Goal: Task Accomplishment & Management: Manage account settings

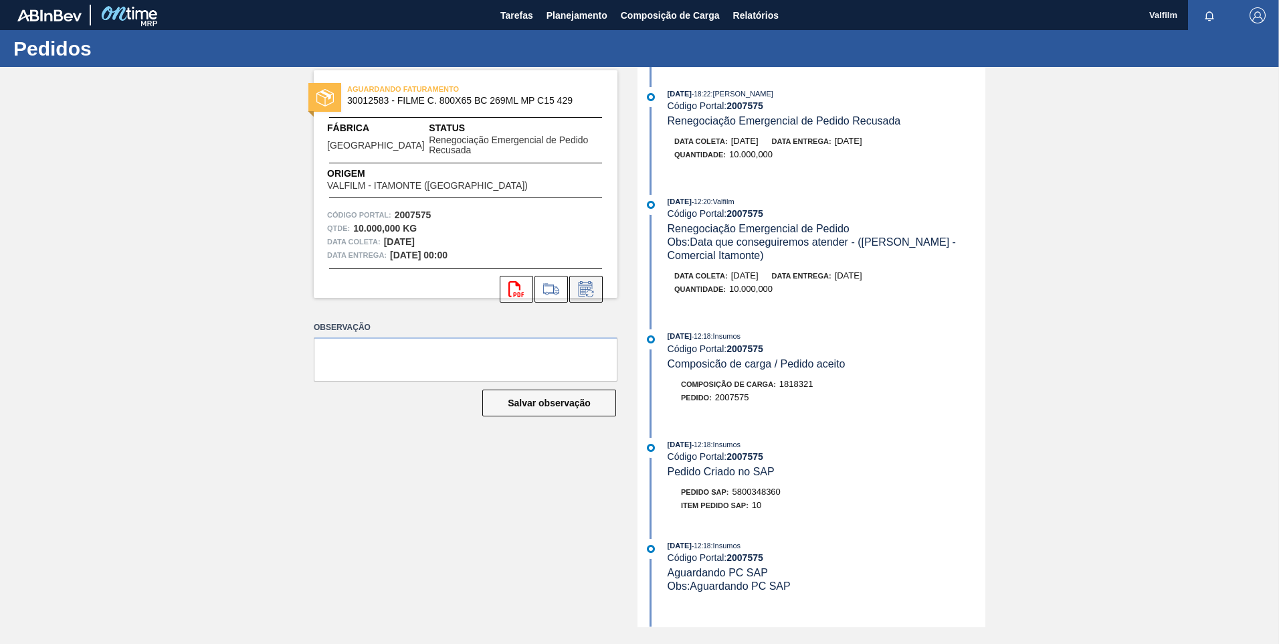
click at [589, 289] on icon at bounding box center [585, 289] width 21 height 16
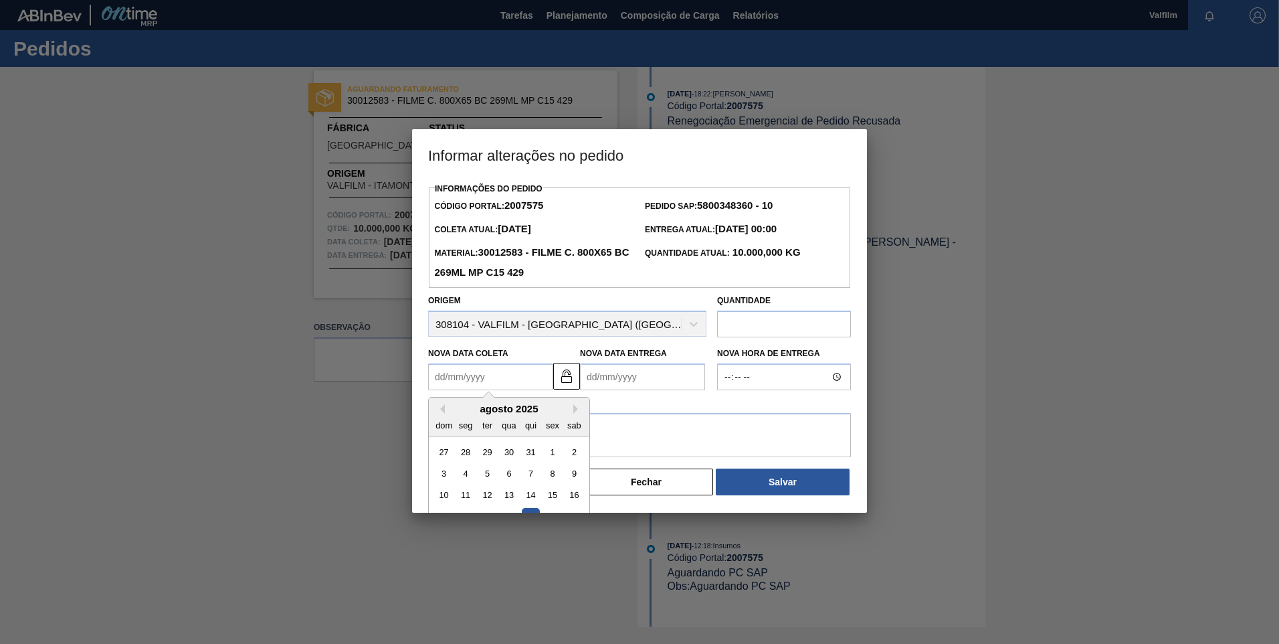
click at [428, 385] on Coleta2007575 "Nova Data Coleta" at bounding box center [490, 376] width 125 height 27
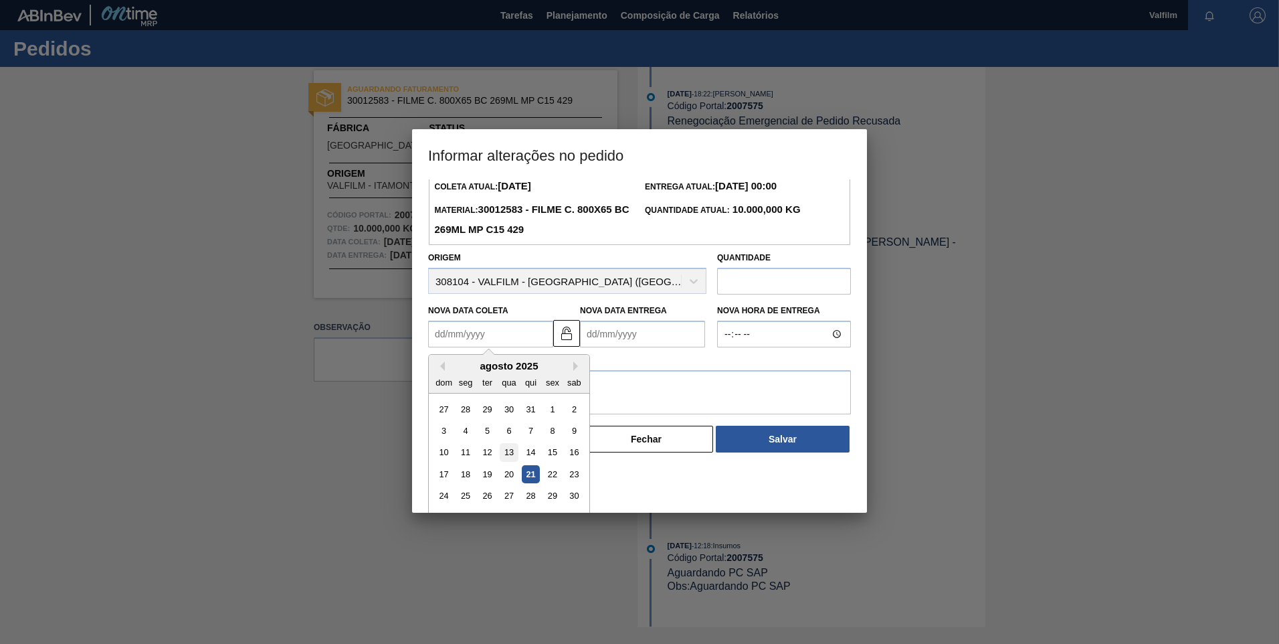
scroll to position [66, 0]
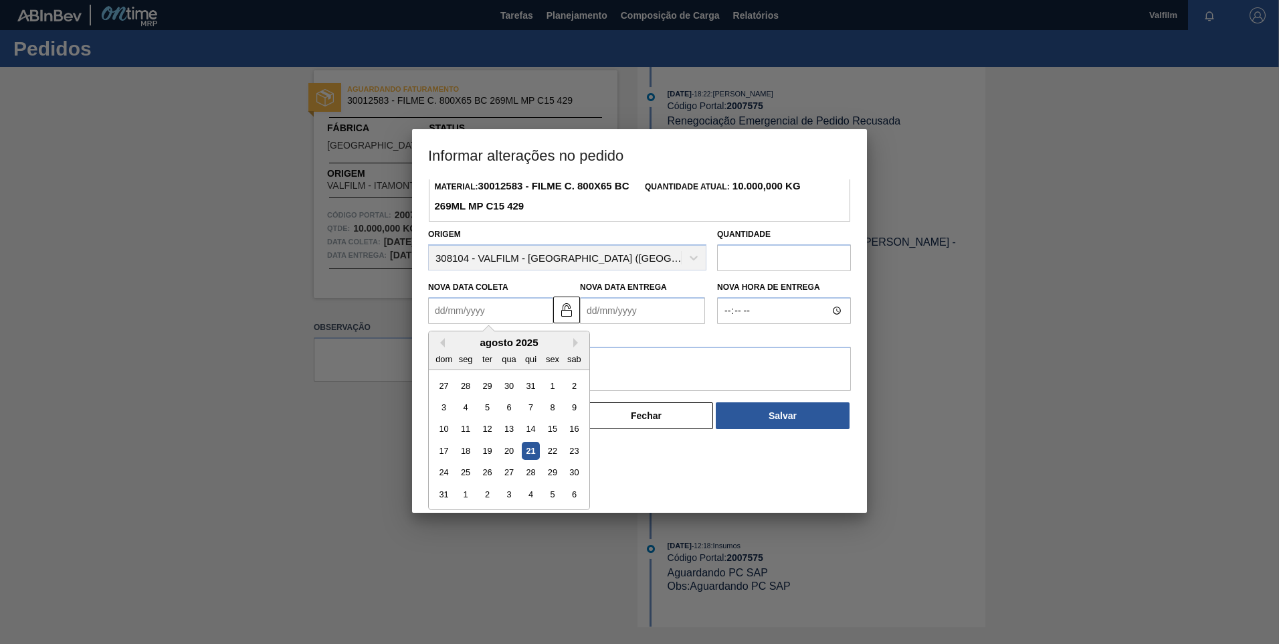
click at [579, 342] on button "Next Month" at bounding box center [577, 342] width 9 height 9
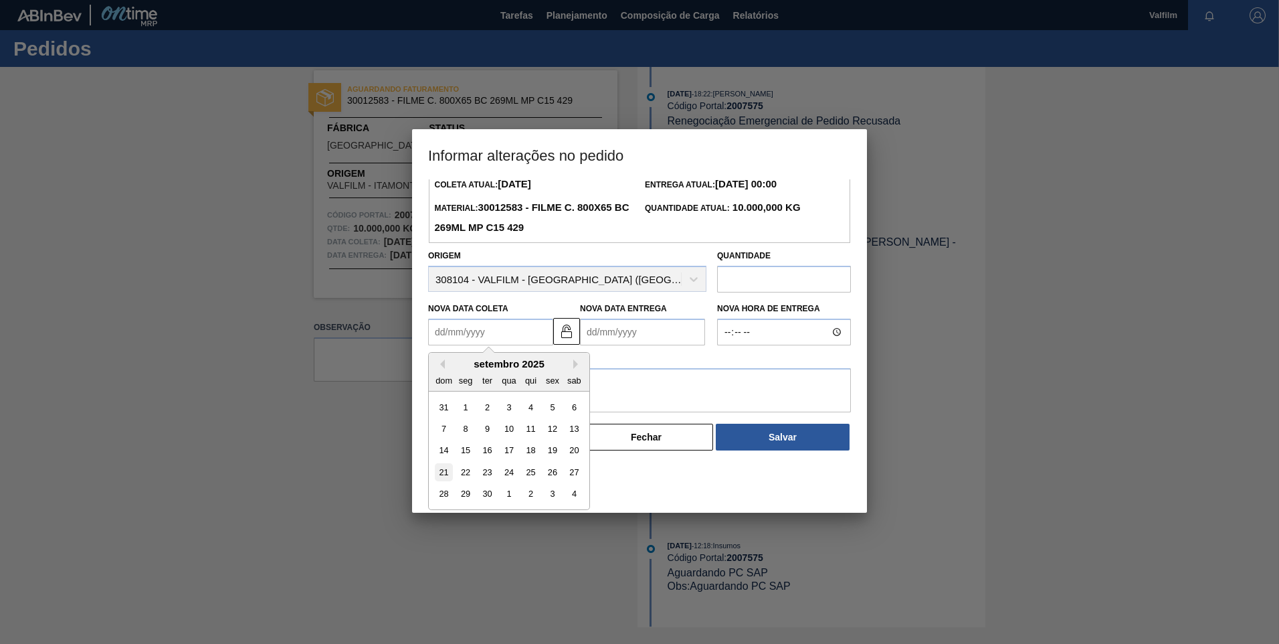
click at [447, 478] on div "21" at bounding box center [444, 472] width 18 height 18
type Coleta2007575 "[DATE]"
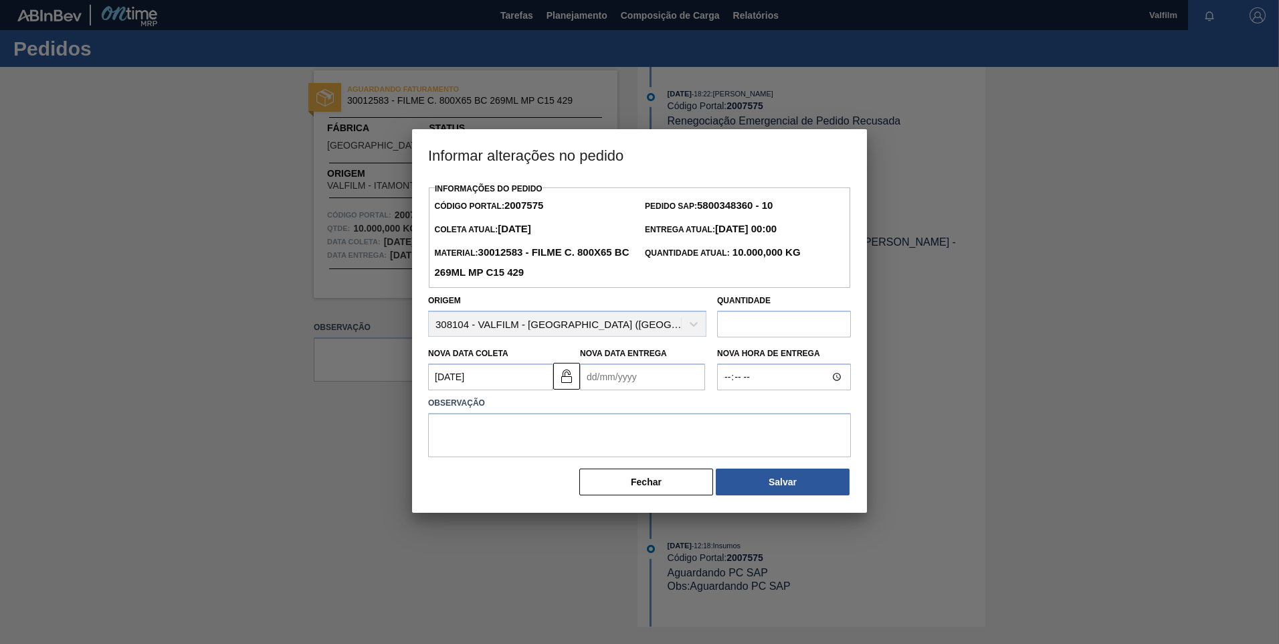
click at [612, 373] on Entrega2007575 "Nova Data Entrega" at bounding box center [642, 376] width 125 height 27
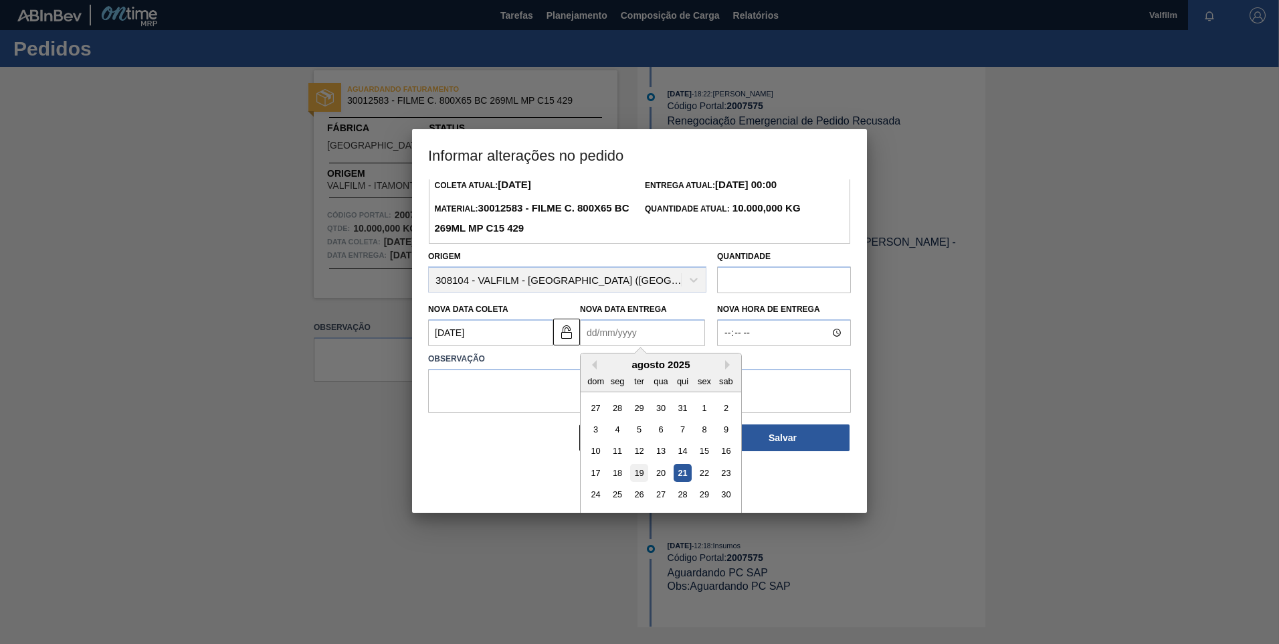
scroll to position [66, 0]
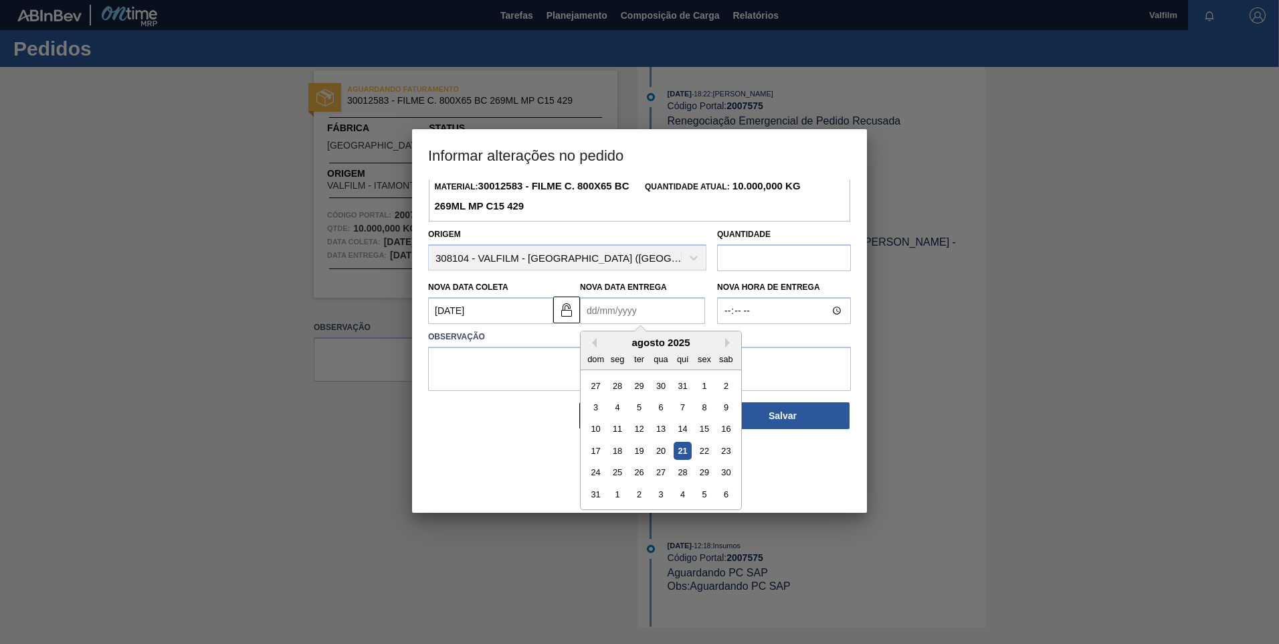
click at [723, 345] on div "agosto 2025" at bounding box center [661, 342] width 161 height 11
click at [725, 348] on div "agosto 2025" at bounding box center [661, 342] width 161 height 11
click at [727, 347] on button "Next Month" at bounding box center [729, 342] width 9 height 9
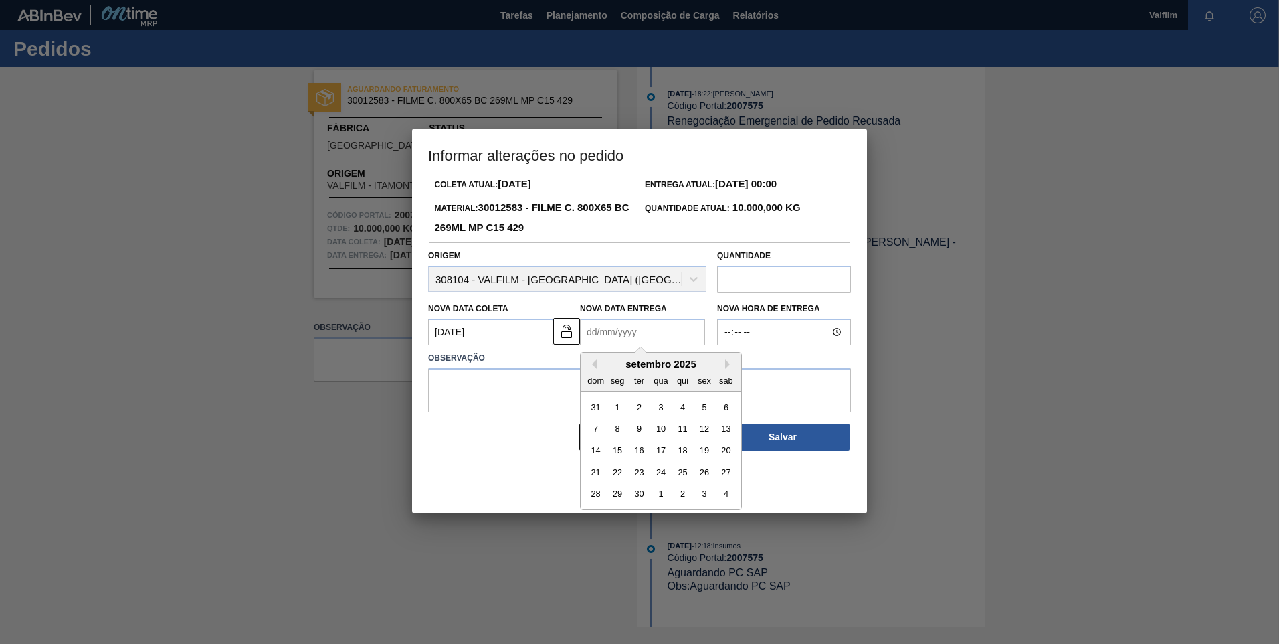
scroll to position [45, 0]
click at [618, 476] on div "22" at bounding box center [618, 472] width 18 height 18
type Entrega2007575 "[DATE]"
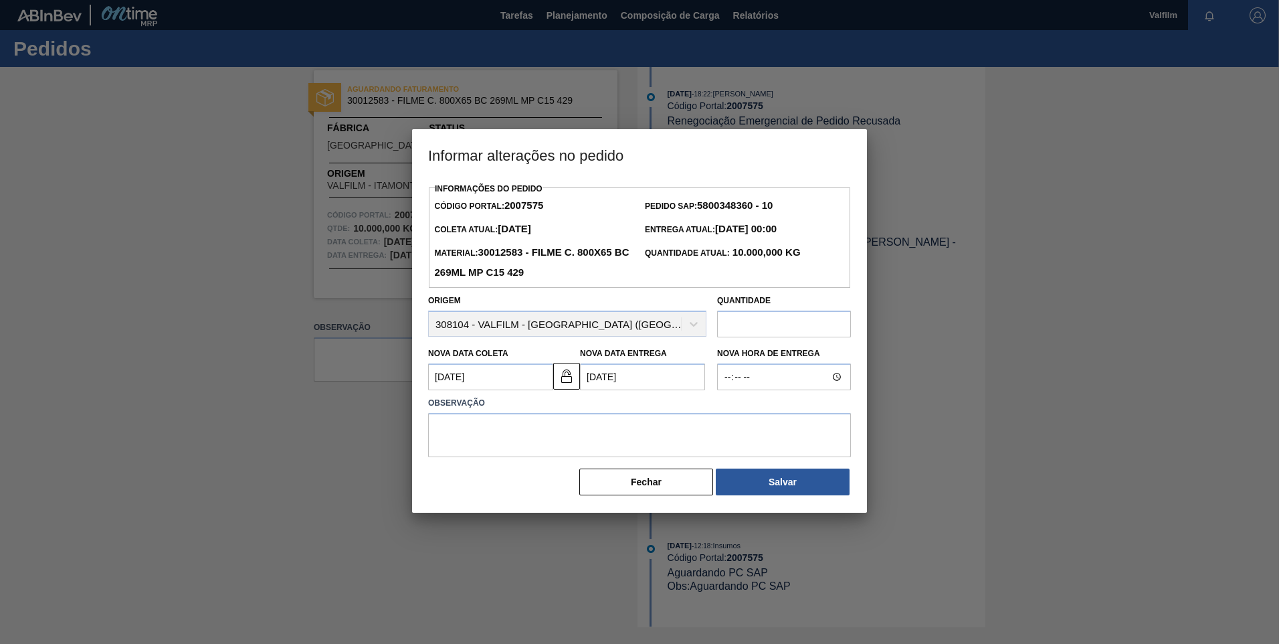
scroll to position [0, 0]
click at [561, 453] on textarea at bounding box center [639, 435] width 423 height 44
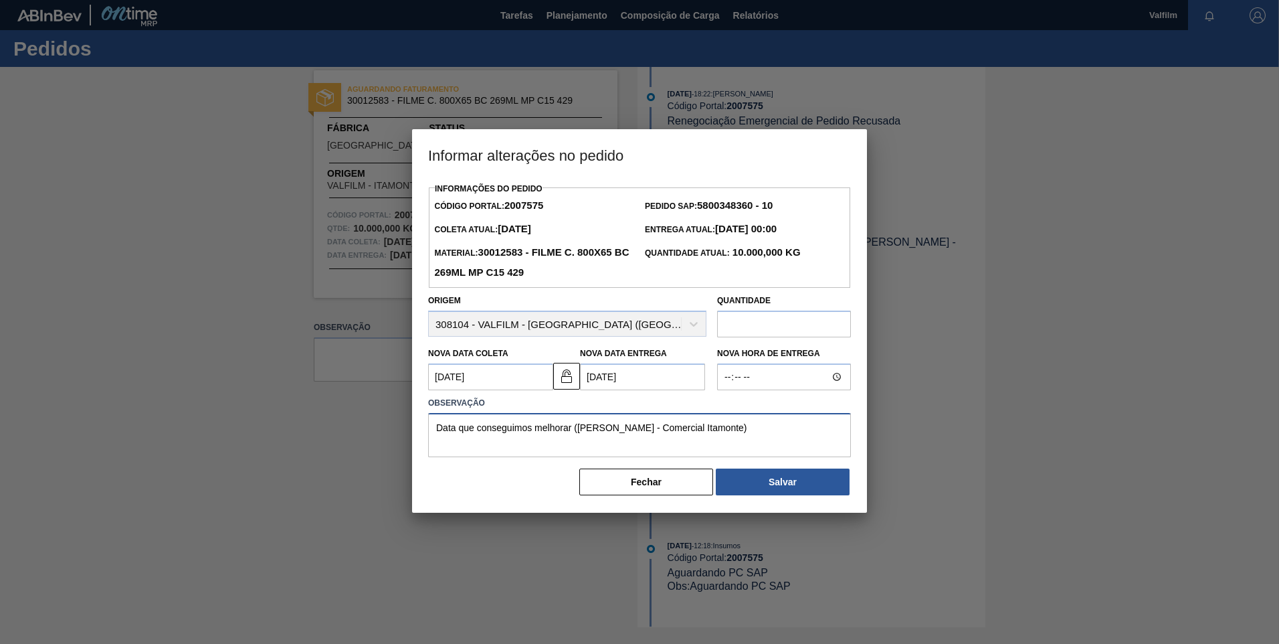
drag, startPoint x: 759, startPoint y: 427, endPoint x: 290, endPoint y: 331, distance: 479.4
click at [290, 331] on div "Informar alterações no pedido Informações do Pedido Código Portal: 2007575 Pedi…" at bounding box center [639, 322] width 1279 height 644
type textarea "Data que conseguimos melhorar ([PERSON_NAME] - Comercial Itamonte)"
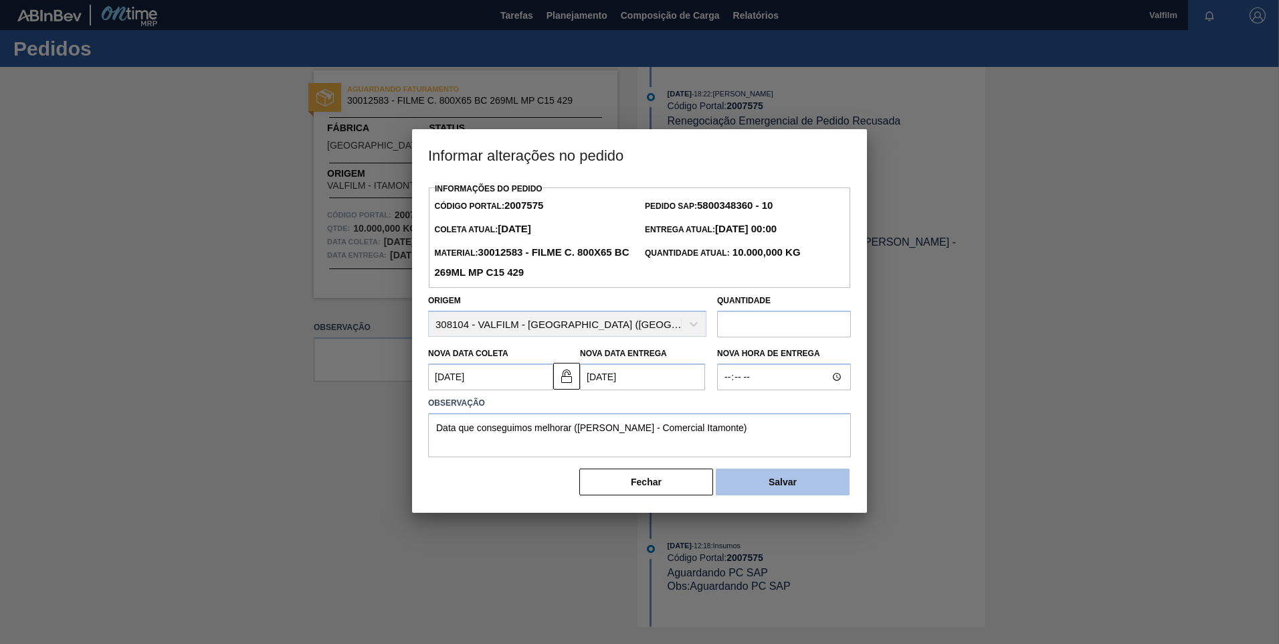
click at [816, 492] on button "Salvar" at bounding box center [783, 481] width 134 height 27
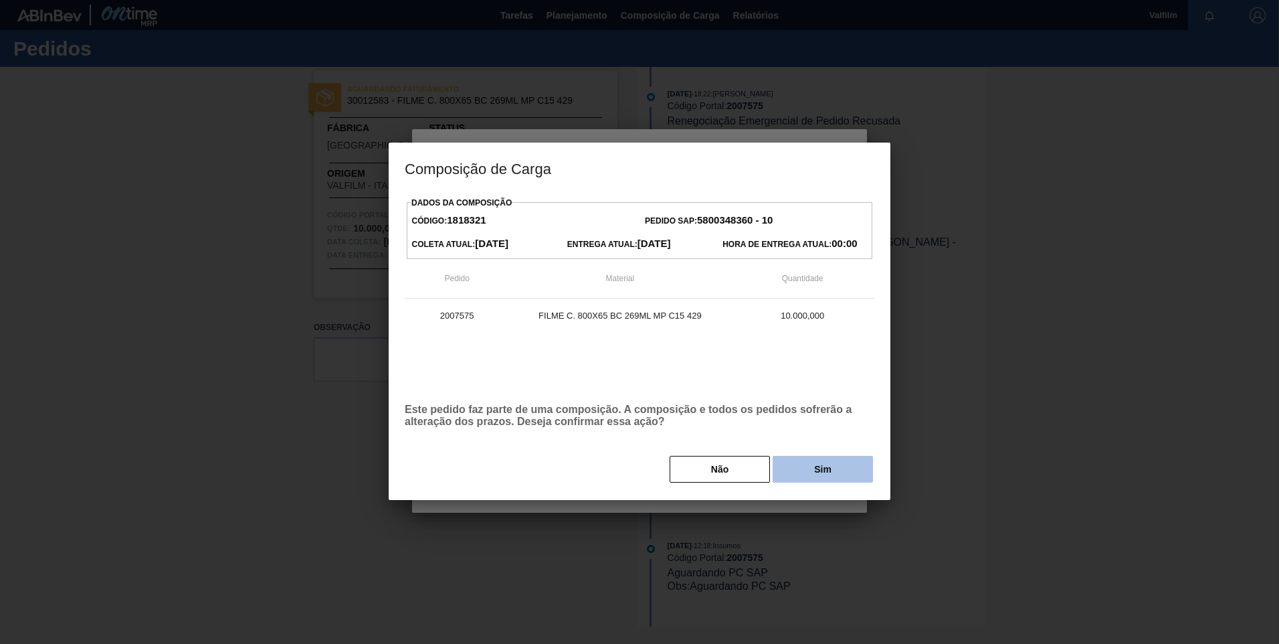
click at [830, 457] on button "Sim" at bounding box center [823, 469] width 100 height 27
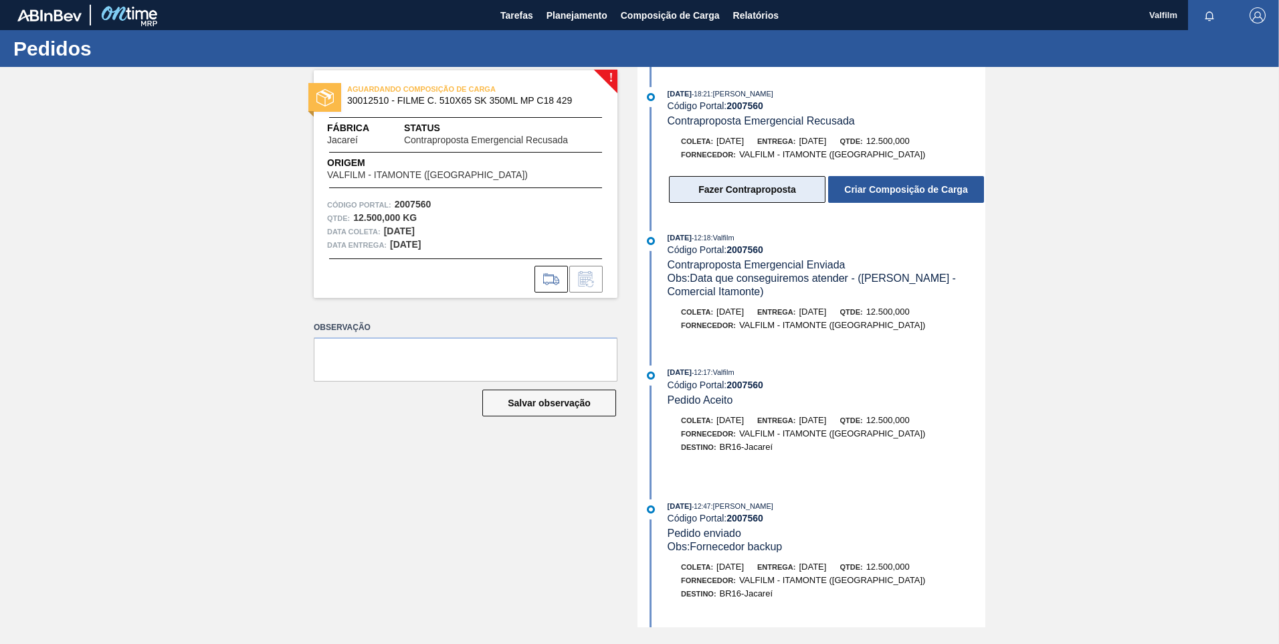
click at [690, 189] on button "Fazer Contraproposta" at bounding box center [747, 189] width 157 height 27
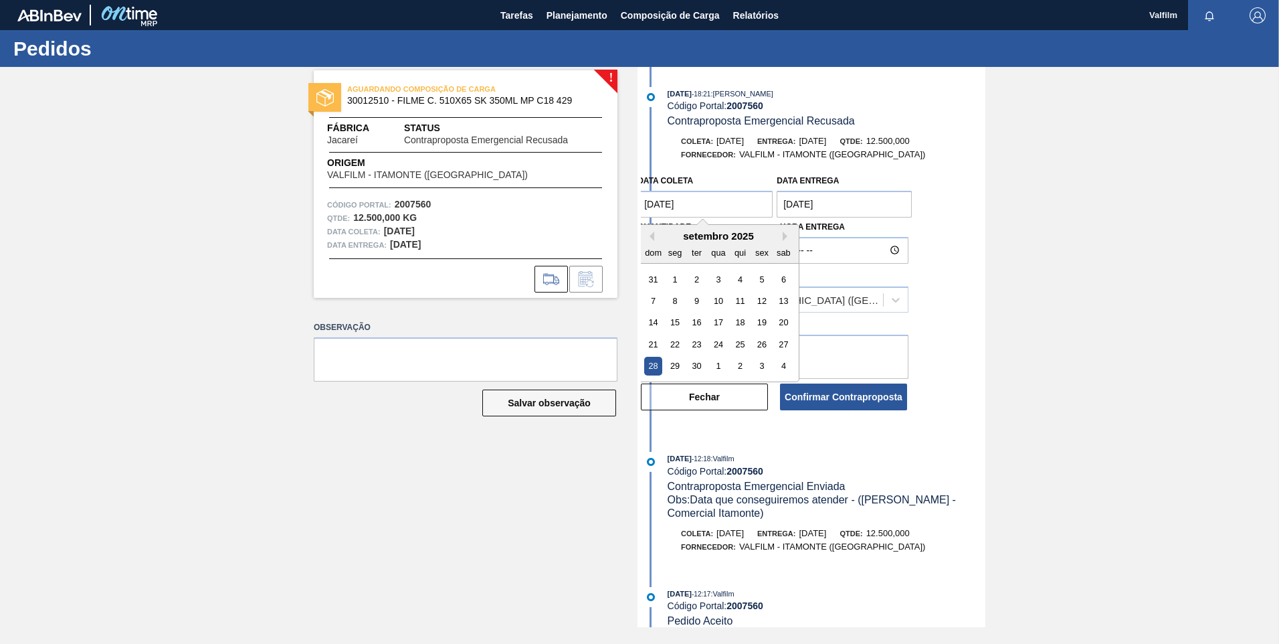
click at [660, 211] on coleta "28/09/2025" at bounding box center [705, 204] width 135 height 27
click at [662, 344] on div "21" at bounding box center [653, 344] width 18 height 18
type coleta "[DATE]"
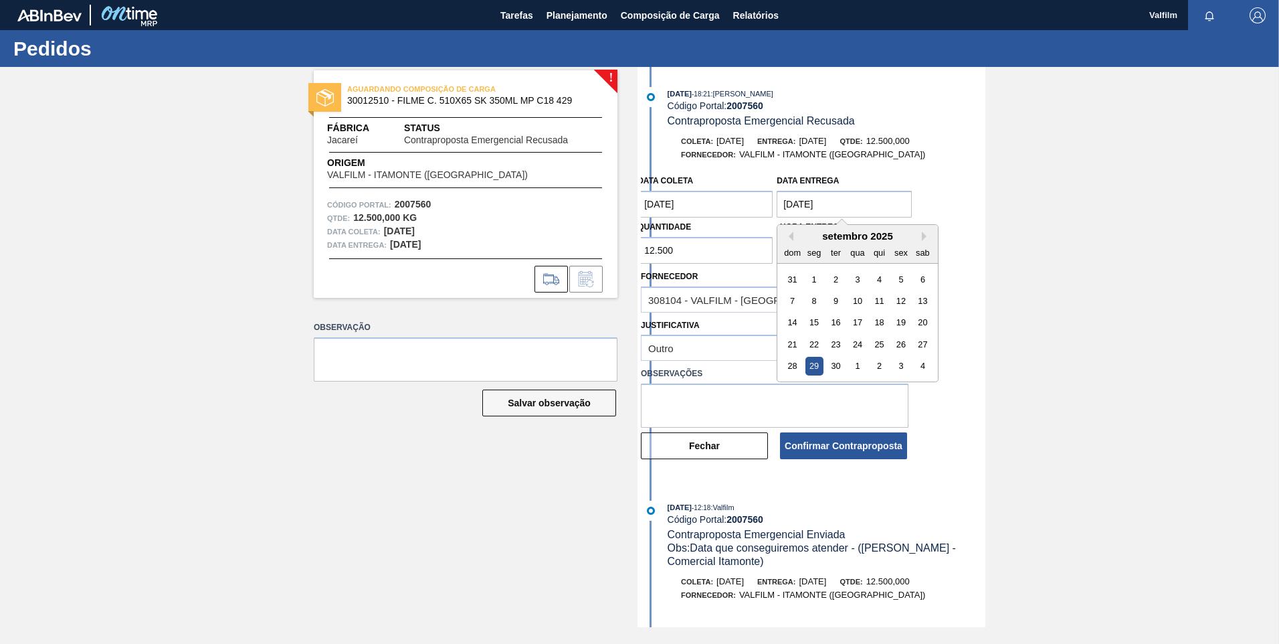
click at [808, 212] on entrega "[DATE]" at bounding box center [844, 204] width 135 height 27
click at [809, 346] on div "22" at bounding box center [815, 344] width 18 height 18
type entrega "[DATE]"
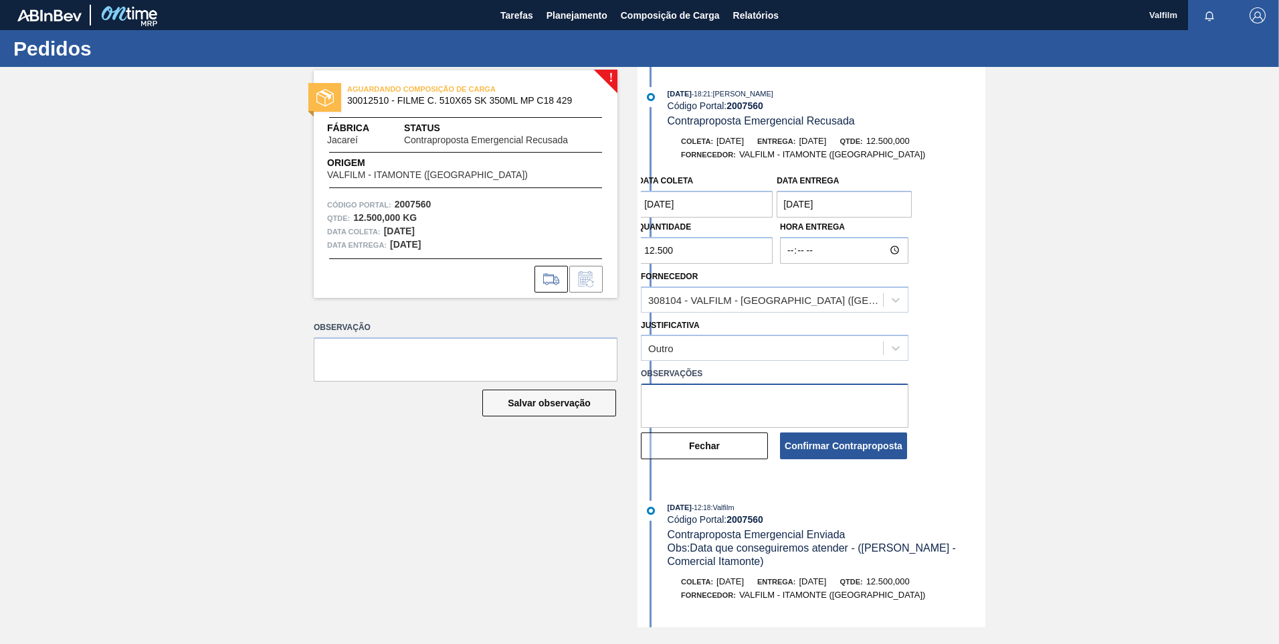
click at [707, 404] on textarea at bounding box center [775, 405] width 268 height 44
paste textarea "Data que conseguimos melhorar ([PERSON_NAME] - Comercial Itamonte)"
type textarea "Data que conseguimos melhorar ([PERSON_NAME] - Comercial Itamonte)"
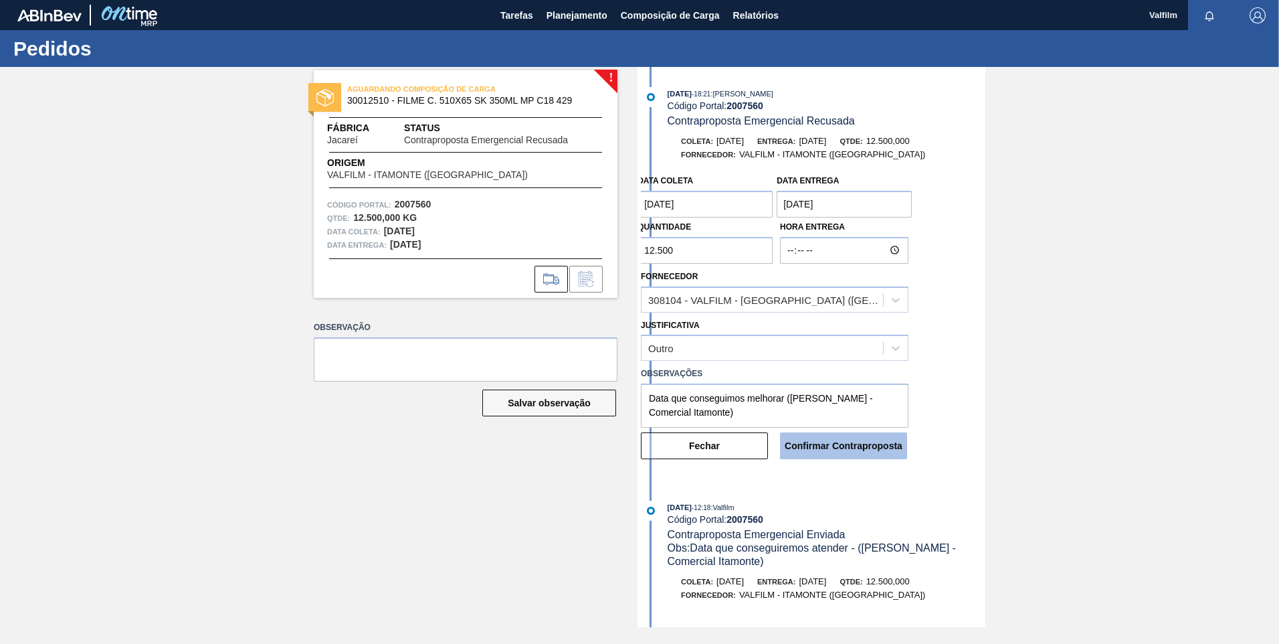
click at [818, 434] on button "Confirmar Contraproposta" at bounding box center [843, 445] width 127 height 27
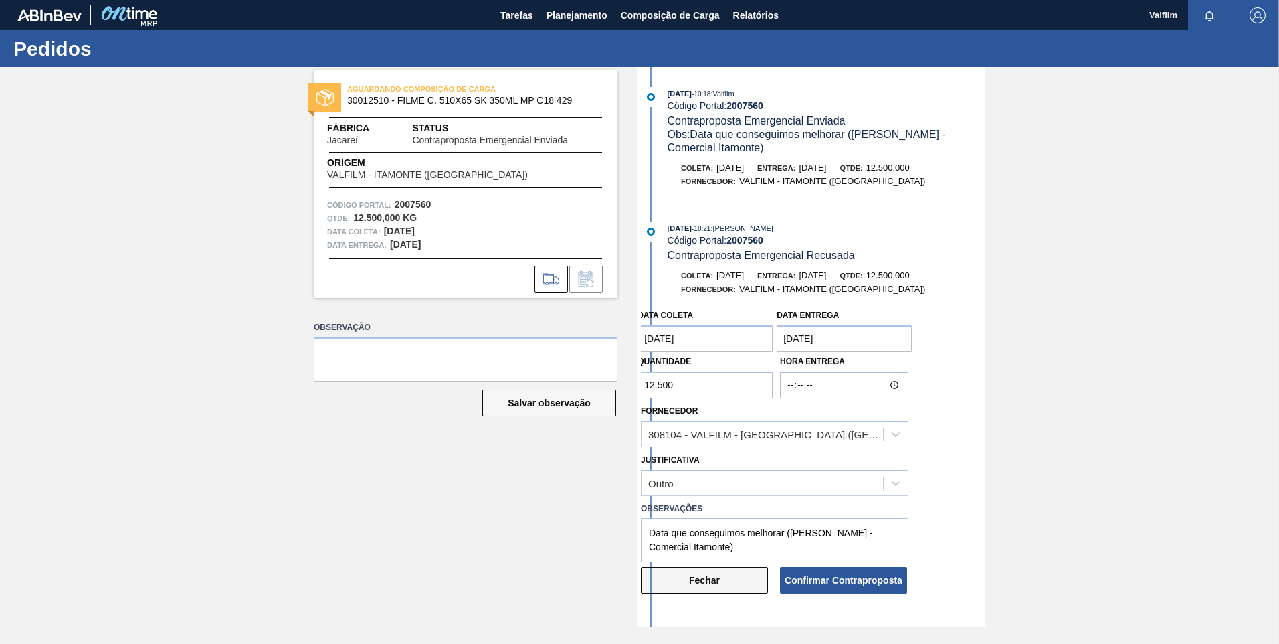
click at [721, 574] on button "Fechar" at bounding box center [704, 580] width 127 height 27
